Goal: Task Accomplishment & Management: Manage account settings

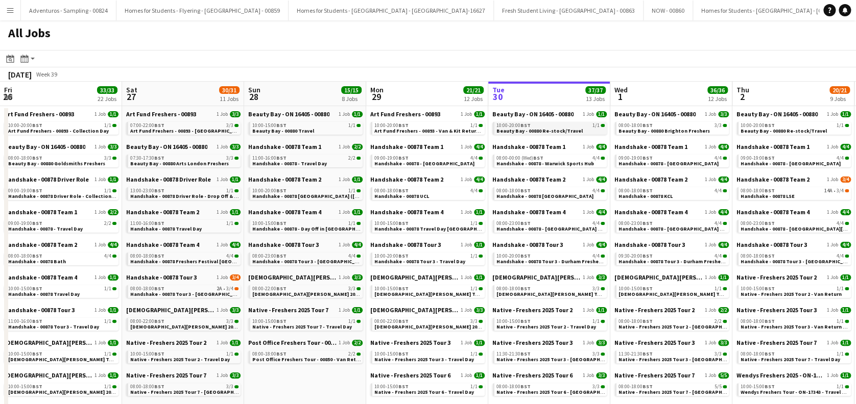
scroll to position [0, 244]
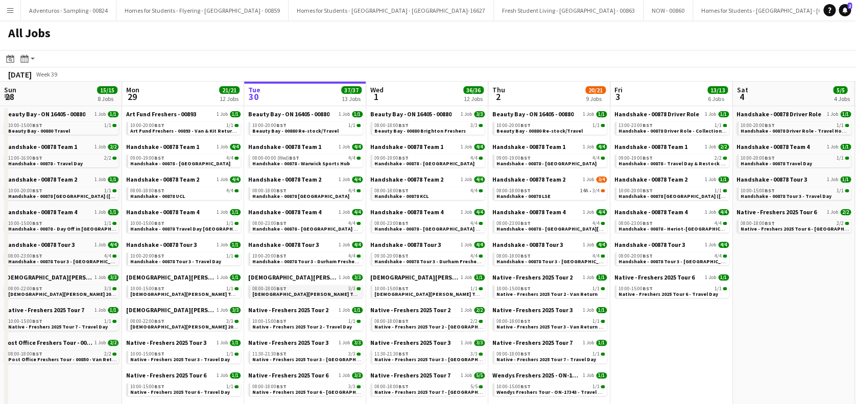
click at [317, 291] on span "[DEMOGRAPHIC_DATA][PERSON_NAME] Tour 1 - 00848 - [GEOGRAPHIC_DATA]" at bounding box center [344, 294] width 185 height 7
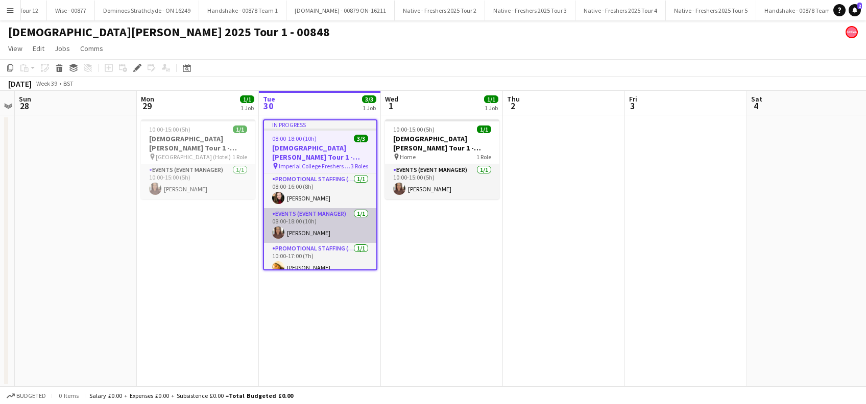
scroll to position [8, 0]
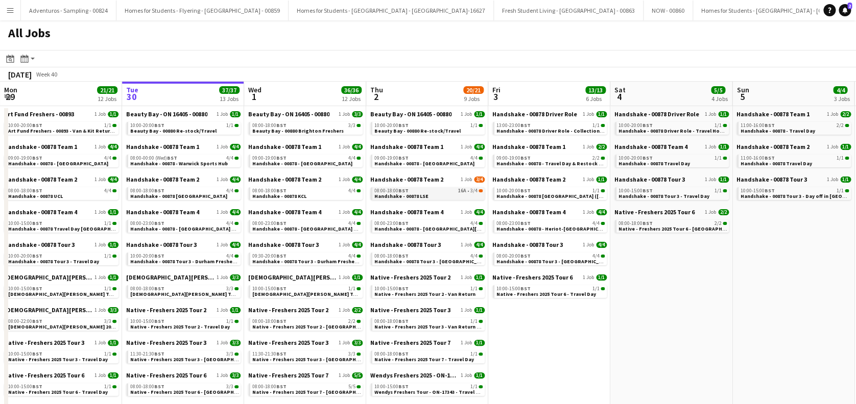
click at [430, 196] on link "08:00-18:00 BST 16A • 3/4 Handshake - 00878 LSE" at bounding box center [428, 193] width 108 height 12
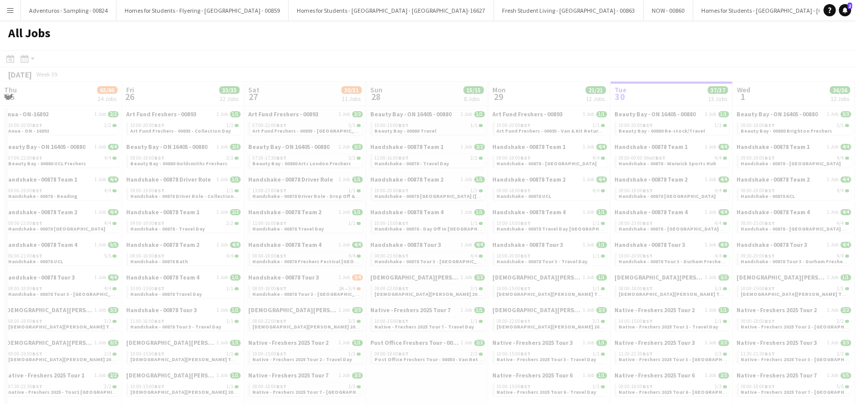
scroll to position [0, 303]
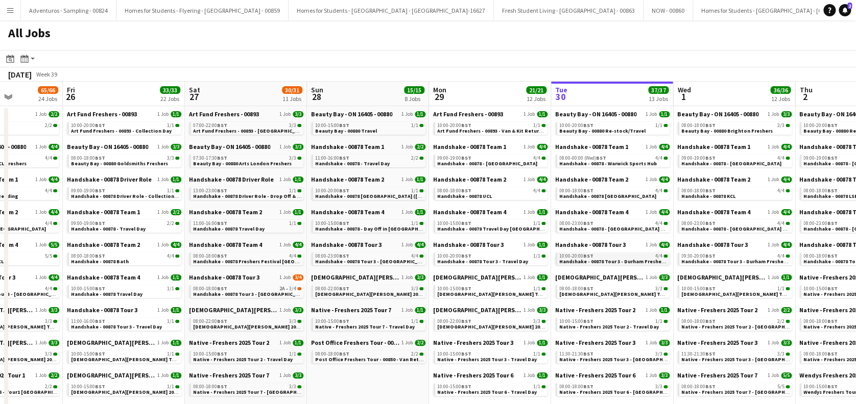
drag, startPoint x: 224, startPoint y: 260, endPoint x: 554, endPoint y: 260, distance: 330.3
drag, startPoint x: 309, startPoint y: 257, endPoint x: 537, endPoint y: 257, distance: 227.2
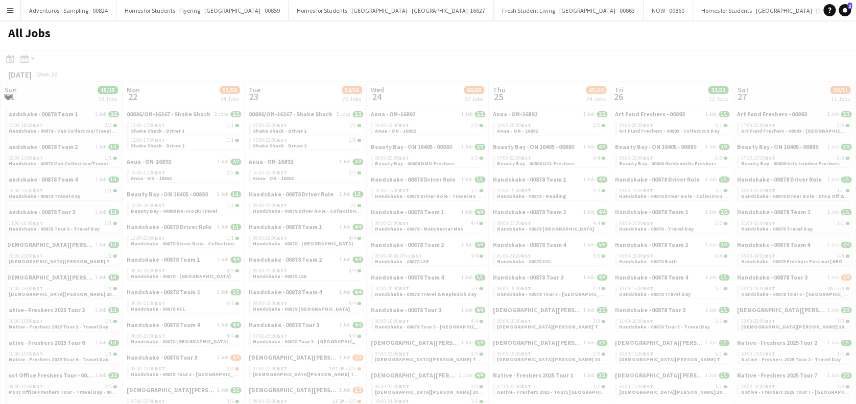
drag, startPoint x: 384, startPoint y: 273, endPoint x: 522, endPoint y: 273, distance: 138.4
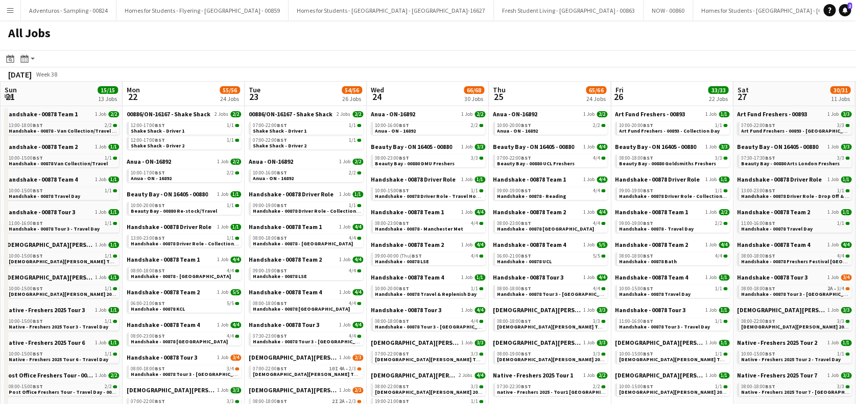
drag, startPoint x: 298, startPoint y: 282, endPoint x: 519, endPoint y: 280, distance: 221.6
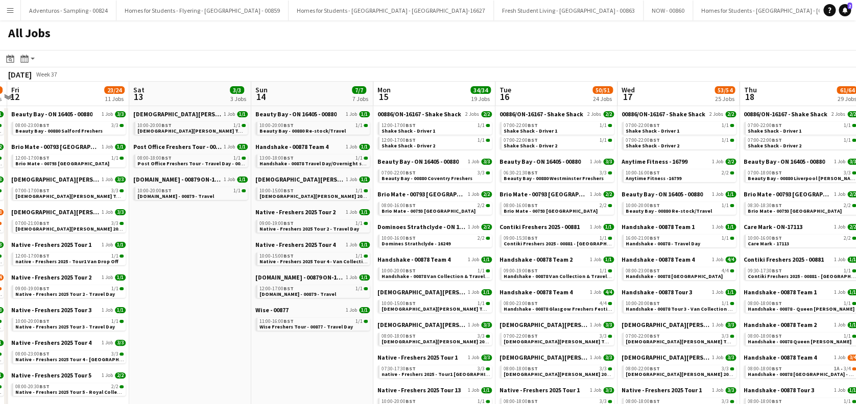
drag, startPoint x: 262, startPoint y: 276, endPoint x: 508, endPoint y: 278, distance: 246.1
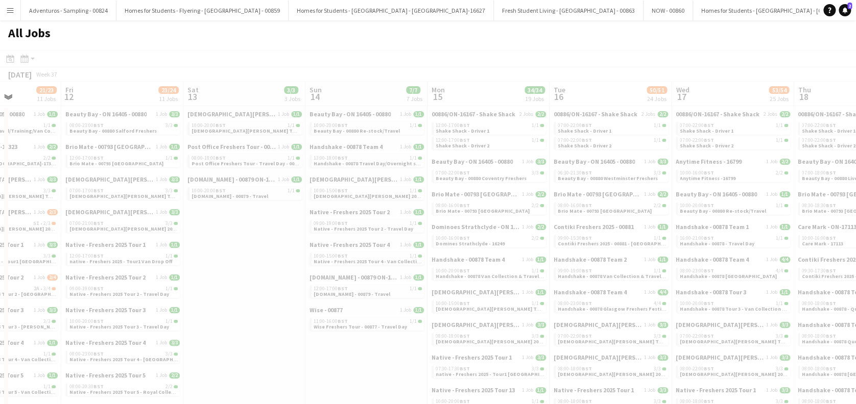
drag, startPoint x: 137, startPoint y: 271, endPoint x: 552, endPoint y: 274, distance: 415.1
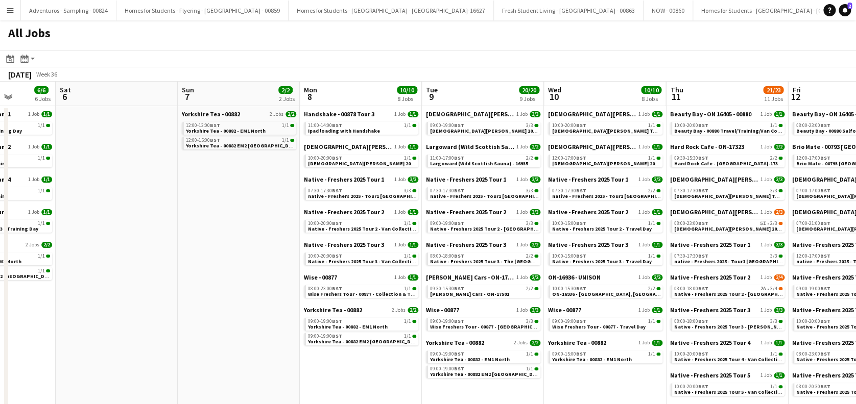
drag, startPoint x: 197, startPoint y: 276, endPoint x: 621, endPoint y: 276, distance: 424.2
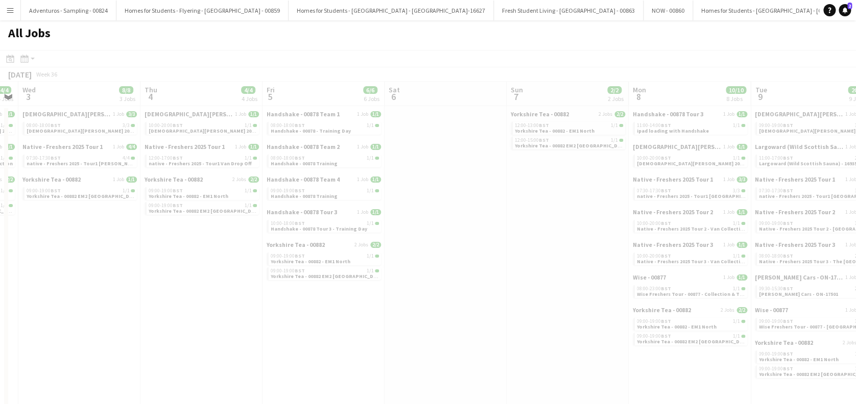
scroll to position [0, 267]
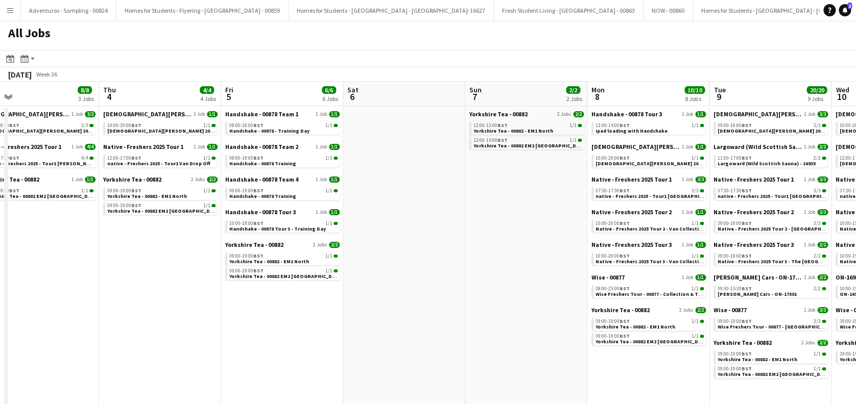
drag, startPoint x: 252, startPoint y: 329, endPoint x: 412, endPoint y: 327, distance: 160.3
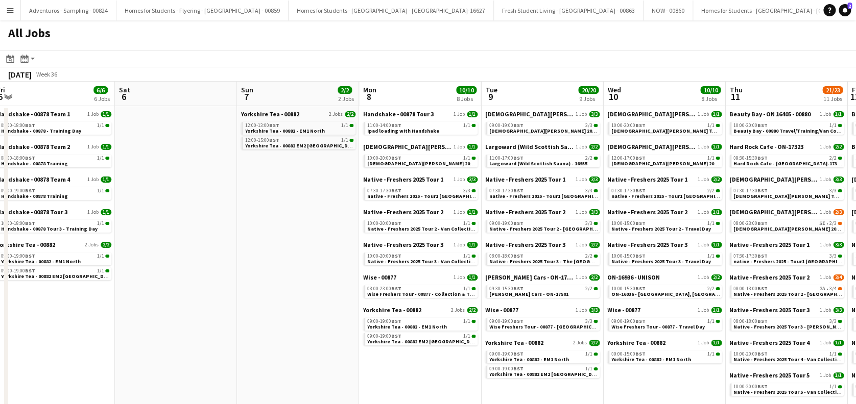
drag, startPoint x: 503, startPoint y: 311, endPoint x: 265, endPoint y: 335, distance: 238.7
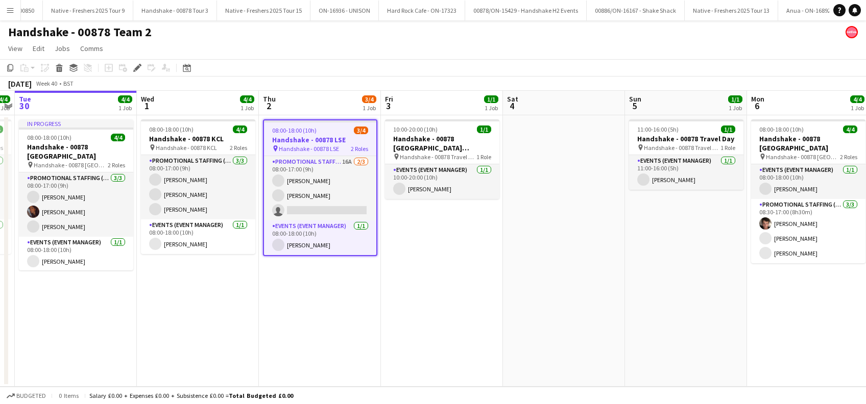
scroll to position [0, 4901]
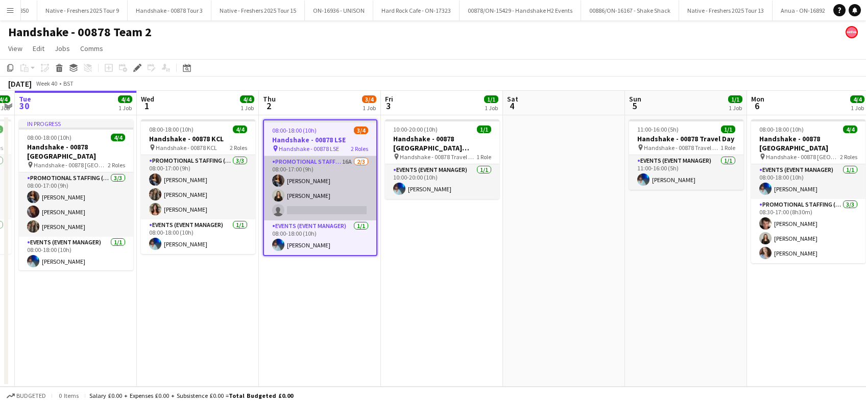
click at [324, 208] on app-card-role "Promotional Staffing (Brand Ambassadors) 16A 2/3 08:00-17:00 (9h) Alyssa Palmer…" at bounding box center [320, 188] width 112 height 64
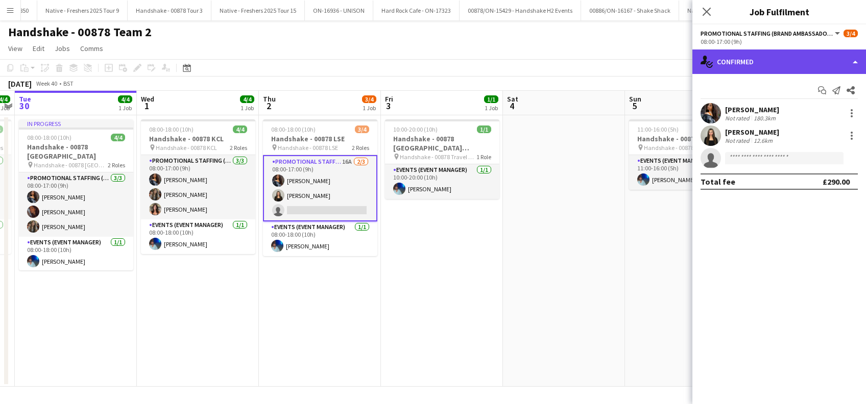
click at [760, 57] on div "single-neutral-actions-check-2 Confirmed" at bounding box center [779, 62] width 174 height 25
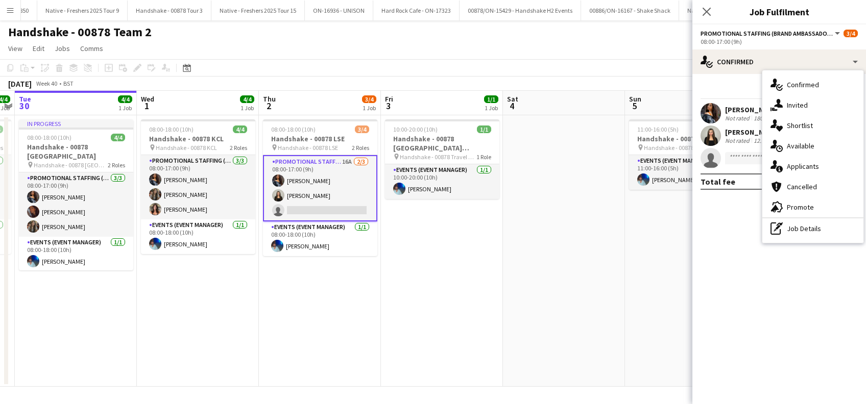
click at [802, 181] on div "cancellation Cancelled" at bounding box center [812, 187] width 101 height 20
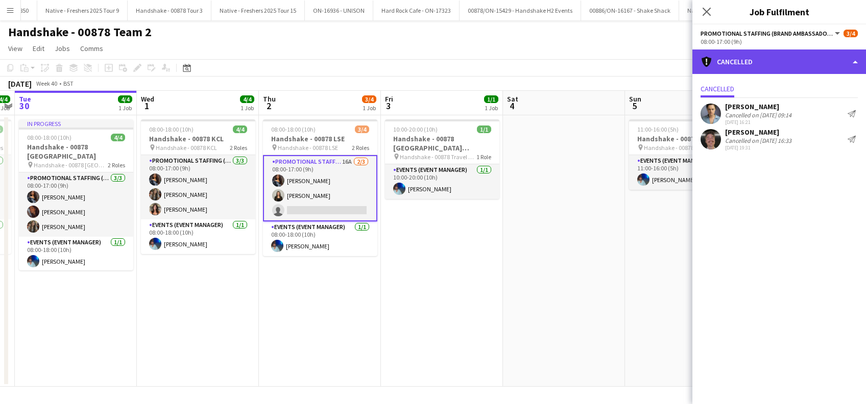
click at [762, 66] on div "cancellation Cancelled" at bounding box center [779, 62] width 174 height 25
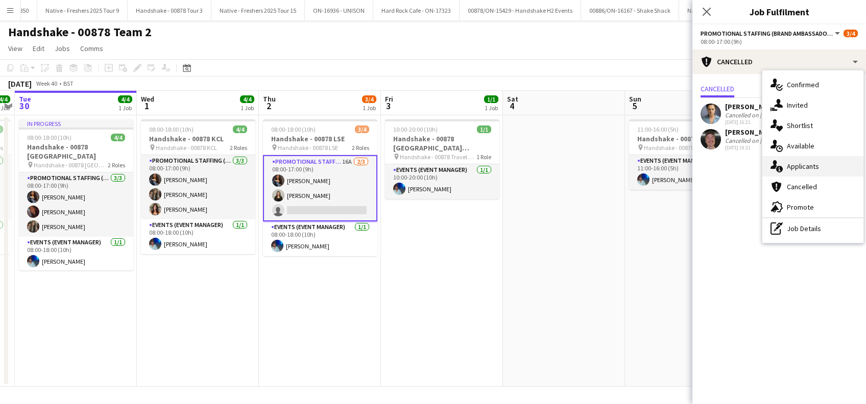
click at [799, 164] on span "Applicants" at bounding box center [803, 166] width 32 height 9
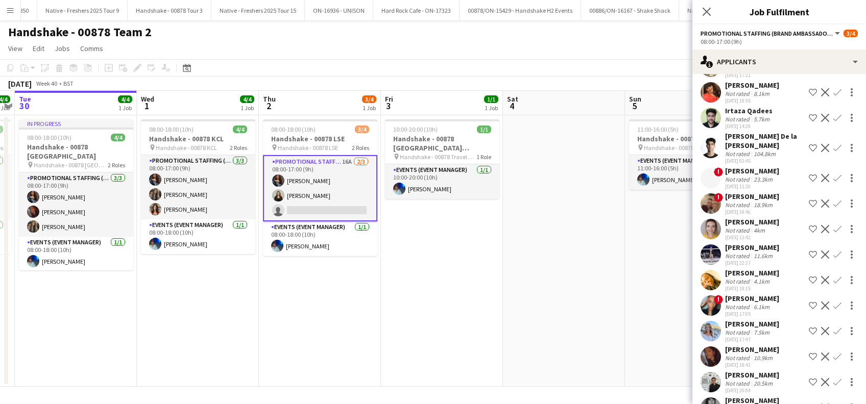
scroll to position [118, 0]
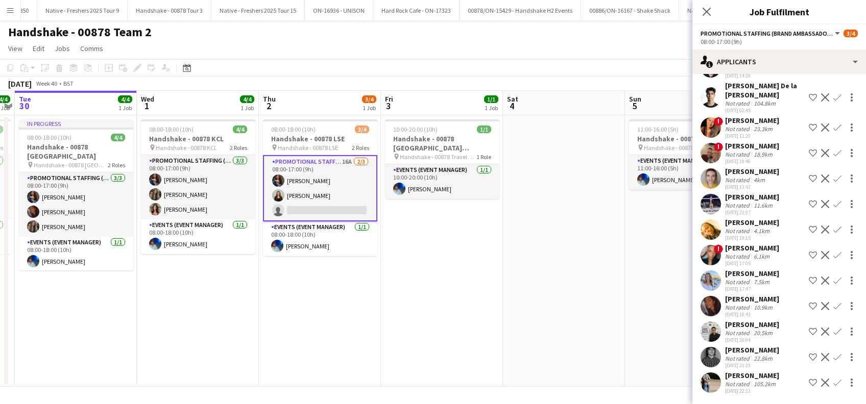
click at [833, 306] on app-icon "Confirm" at bounding box center [837, 306] width 8 height 8
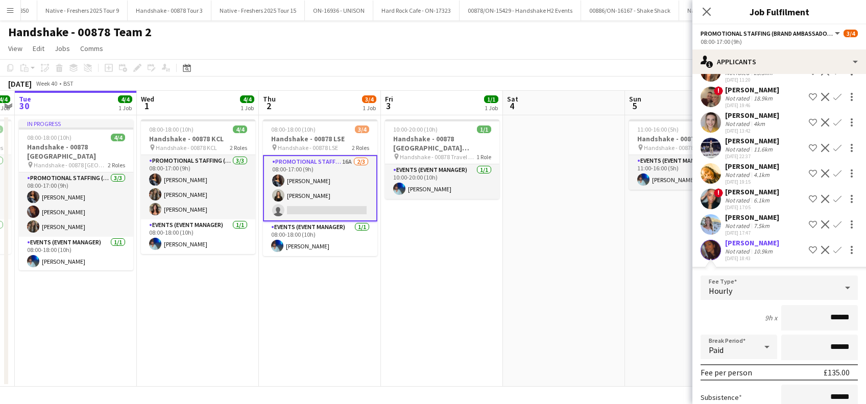
scroll to position [255, 0]
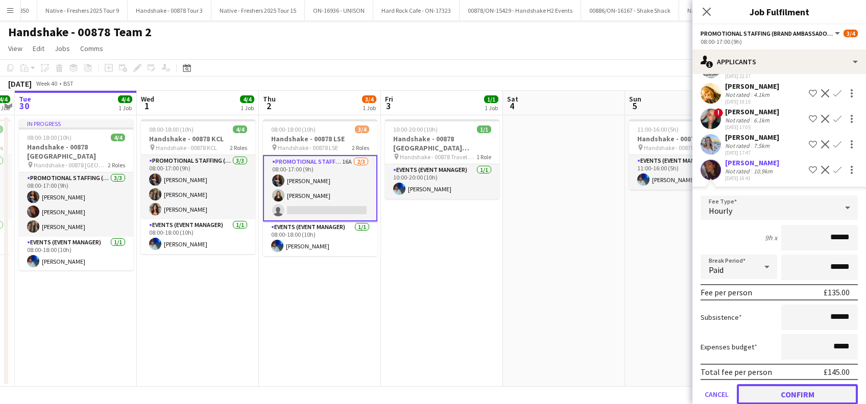
click at [788, 392] on button "Confirm" at bounding box center [797, 394] width 121 height 20
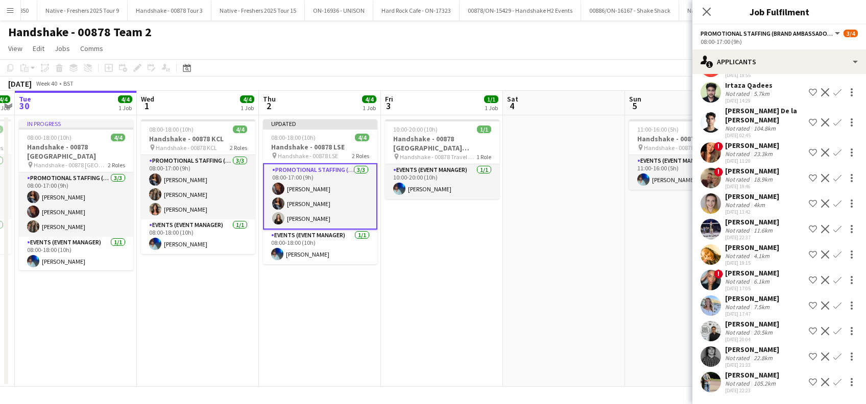
click at [512, 270] on app-date-cell at bounding box center [564, 251] width 122 height 272
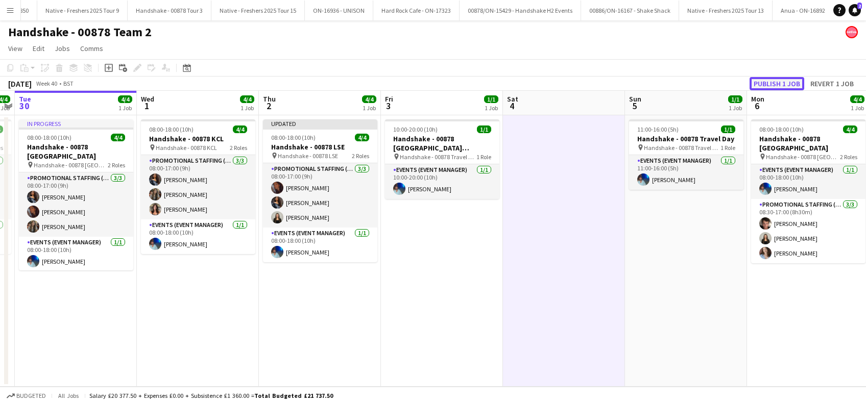
click at [772, 85] on button "Publish 1 job" at bounding box center [776, 83] width 55 height 13
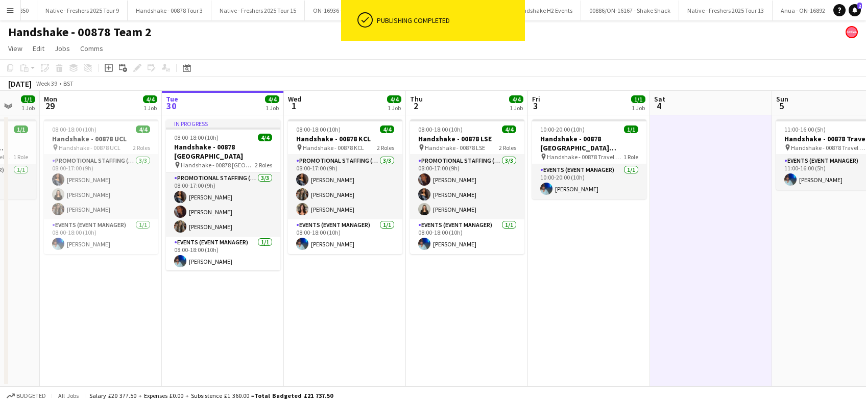
scroll to position [0, 245]
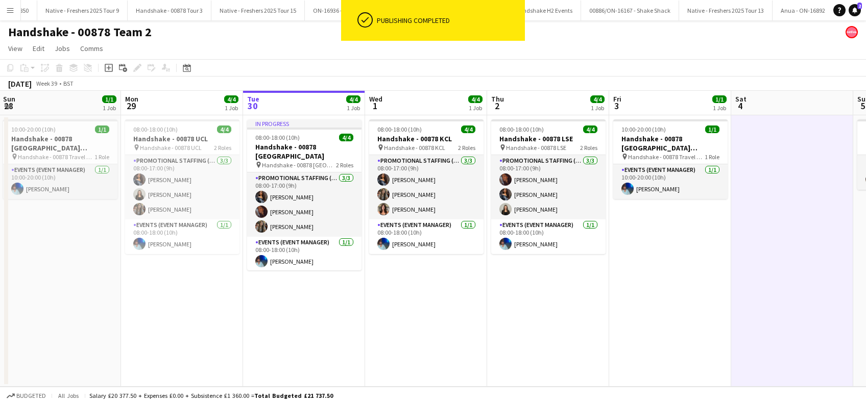
drag, startPoint x: 327, startPoint y: 343, endPoint x: 528, endPoint y: 349, distance: 201.2
click at [528, 349] on app-calendar-viewport "Fri 26 4/4 1 Job Sat 27 1/1 1 Job Sun 28 1/1 1 Job Mon 29 4/4 1 Job Tue 30 4/4 …" at bounding box center [433, 239] width 866 height 296
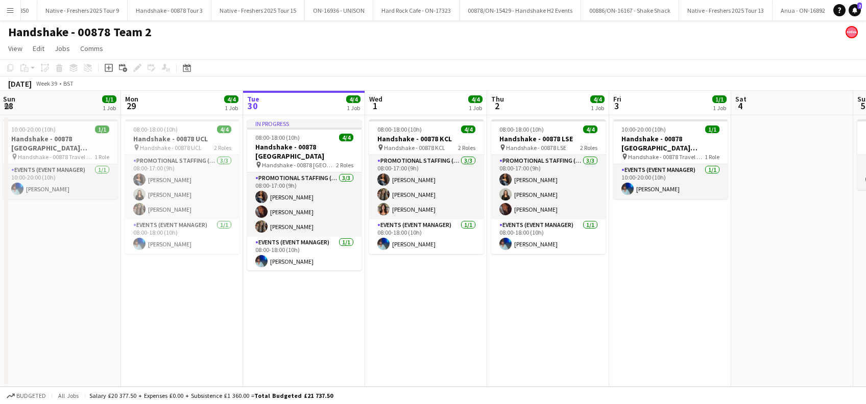
click at [299, 292] on app-date-cell "In progress 08:00-18:00 (10h) 4/4 Handshake - 00878 Imperial College pin Handsh…" at bounding box center [304, 251] width 122 height 272
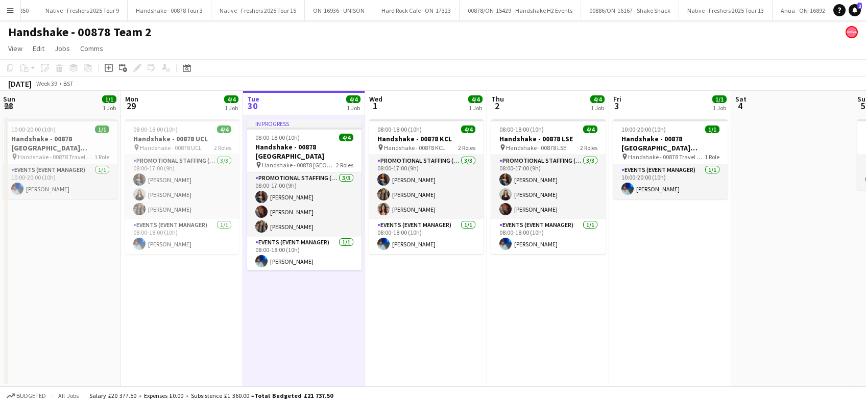
click at [438, 294] on app-date-cell "08:00-18:00 (10h) 4/4 Handshake - 00878 KCL pin Handshake - 00878 KCL 2 Roles P…" at bounding box center [426, 251] width 122 height 272
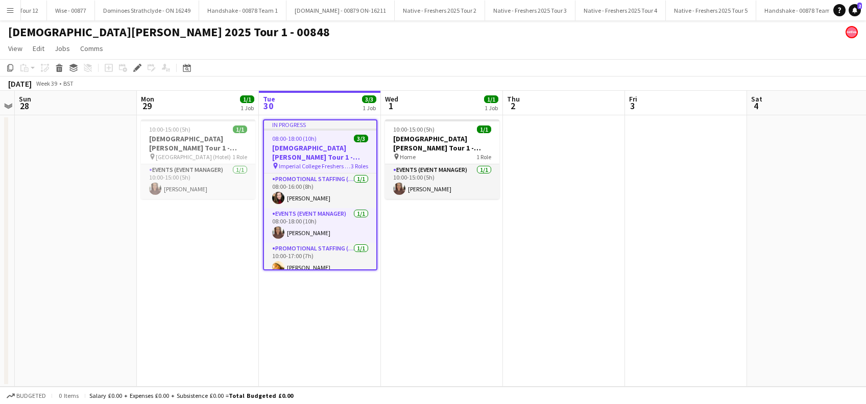
scroll to position [8, 0]
